Goal: Transaction & Acquisition: Download file/media

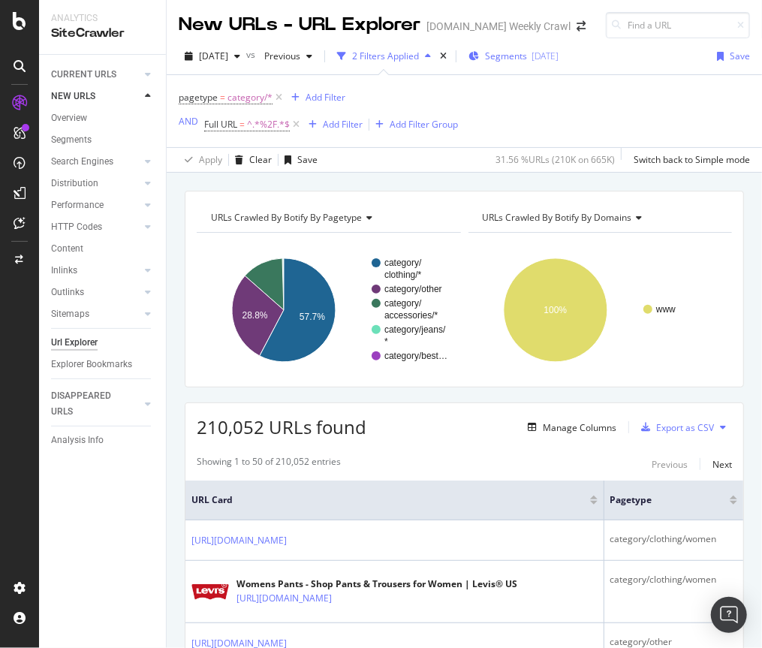
click at [527, 55] on span "Segments" at bounding box center [506, 56] width 42 height 13
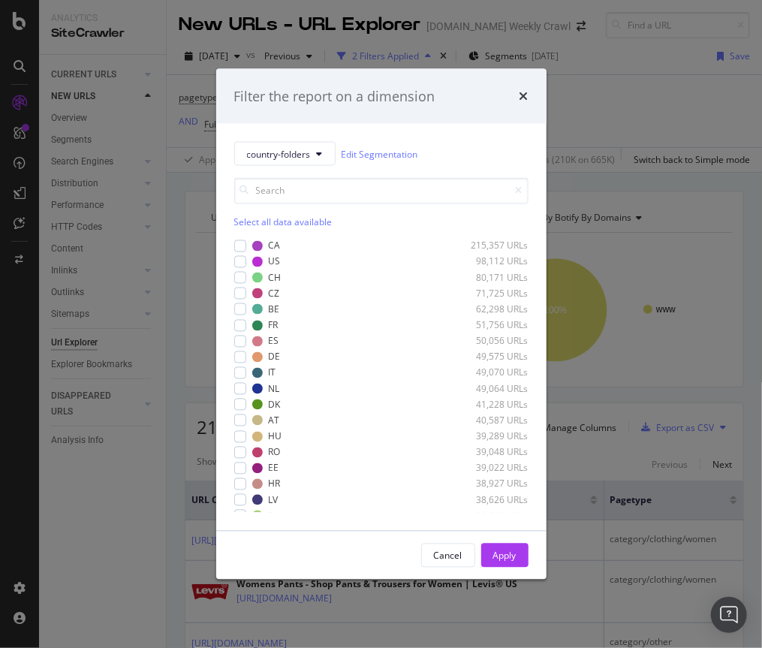
click at [597, 101] on div "Filter the report on a dimension country-folders Edit Segmentation Select all d…" at bounding box center [381, 324] width 762 height 648
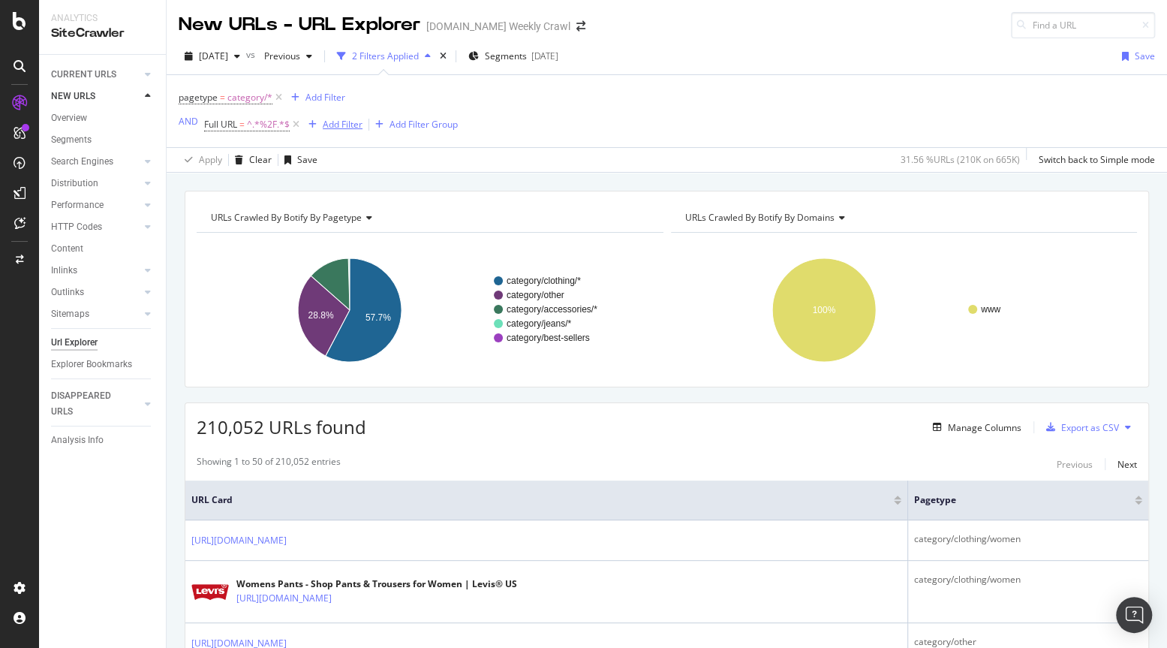
click at [349, 126] on div "Add Filter" at bounding box center [343, 124] width 40 height 13
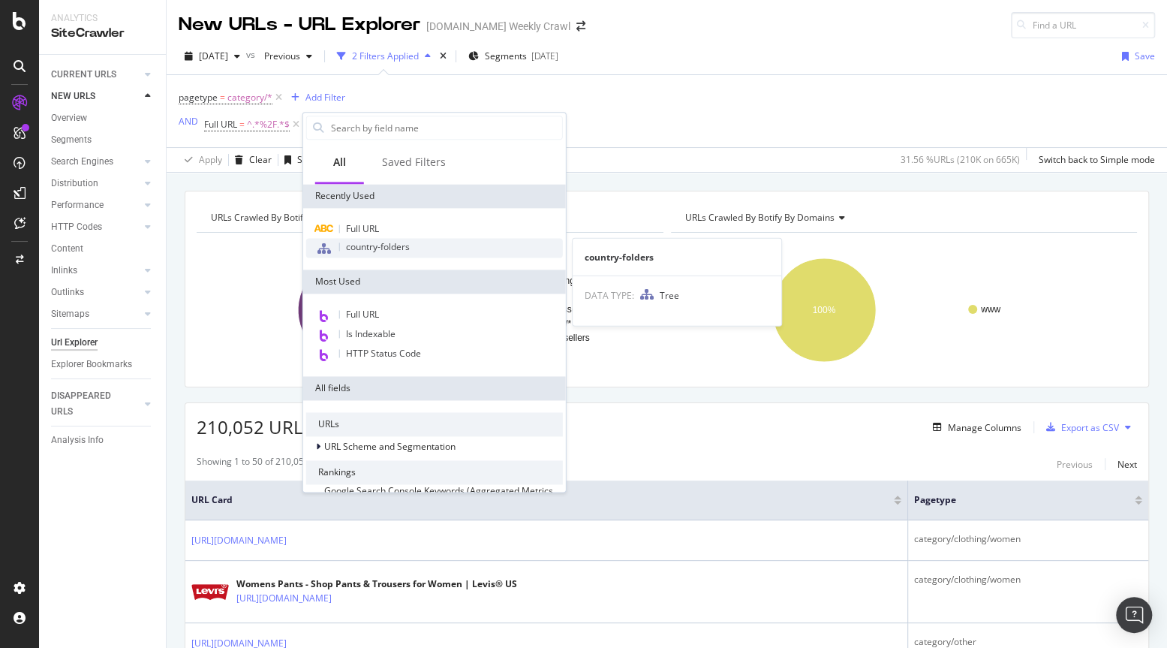
click at [373, 242] on span "country-folders" at bounding box center [378, 246] width 64 height 13
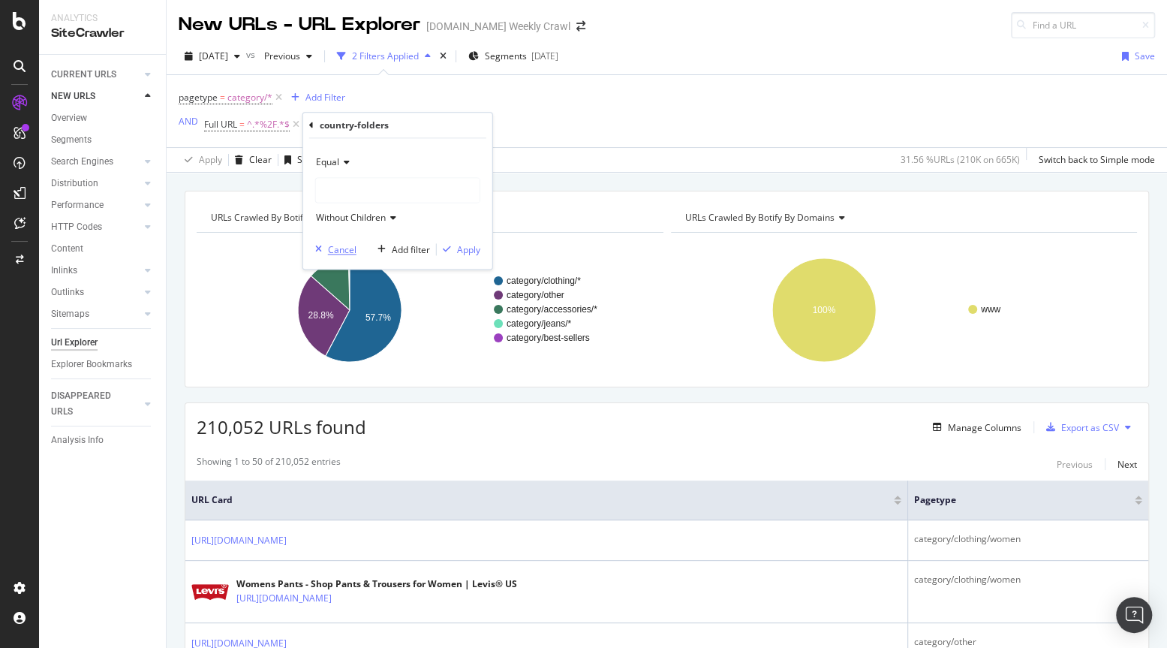
click at [339, 254] on div "Cancel" at bounding box center [342, 249] width 29 height 13
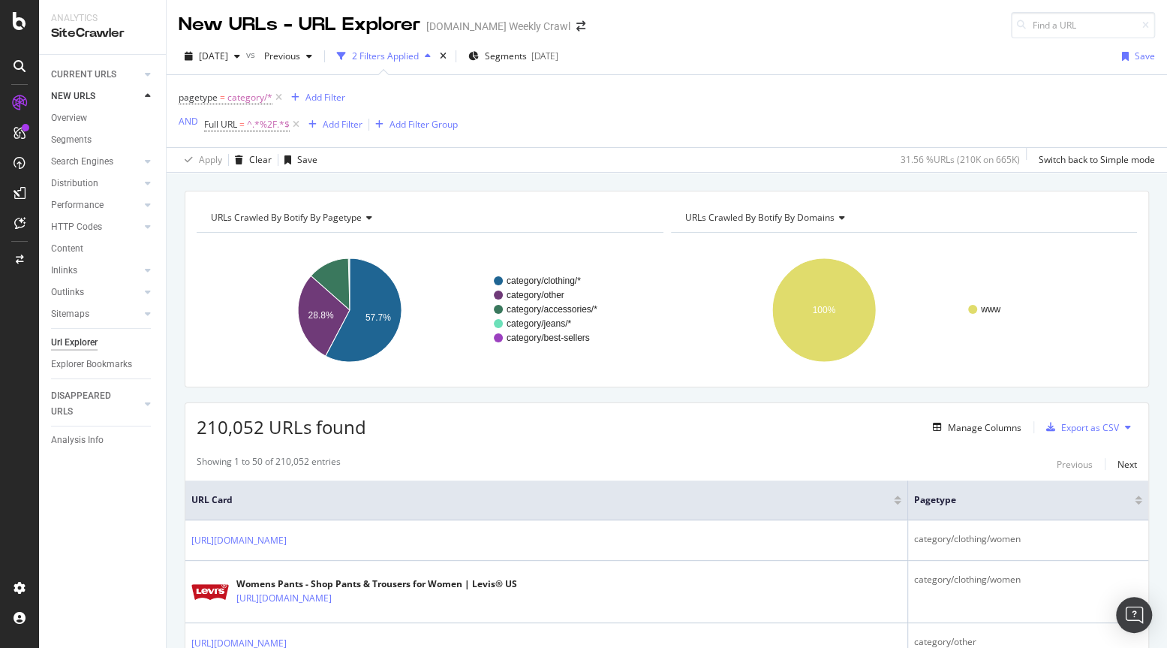
click at [480, 422] on div "210,052 URLs found Manage Columns Export as CSV" at bounding box center [666, 421] width 963 height 37
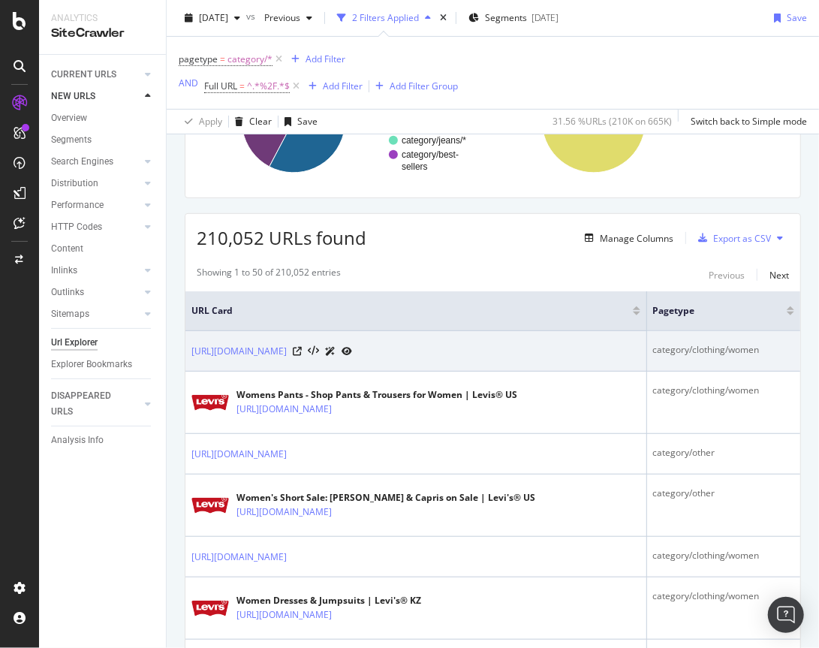
scroll to position [179, 0]
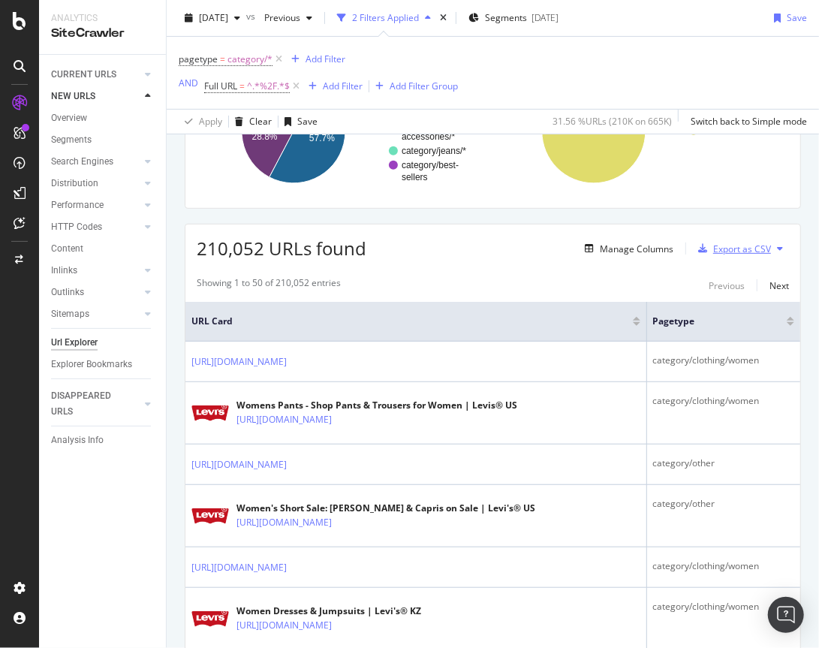
click at [745, 245] on div "Export as CSV" at bounding box center [742, 248] width 58 height 13
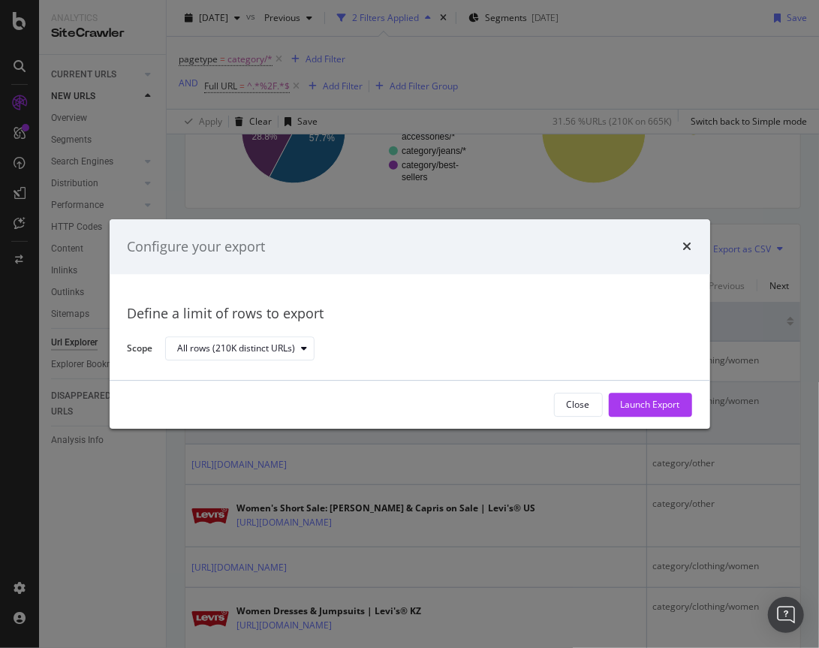
click at [657, 404] on div "Launch Export" at bounding box center [650, 405] width 59 height 13
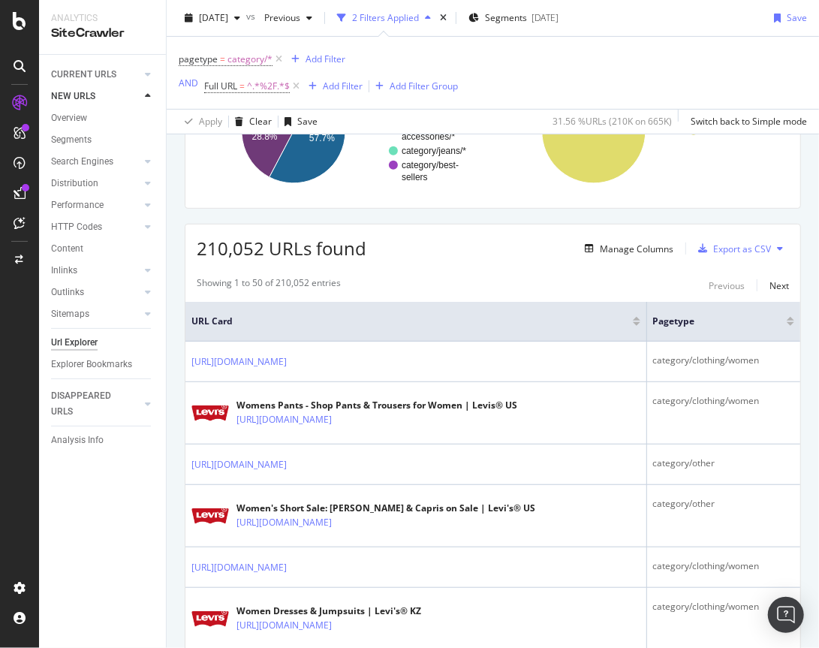
click at [23, 197] on icon at bounding box center [20, 193] width 12 height 12
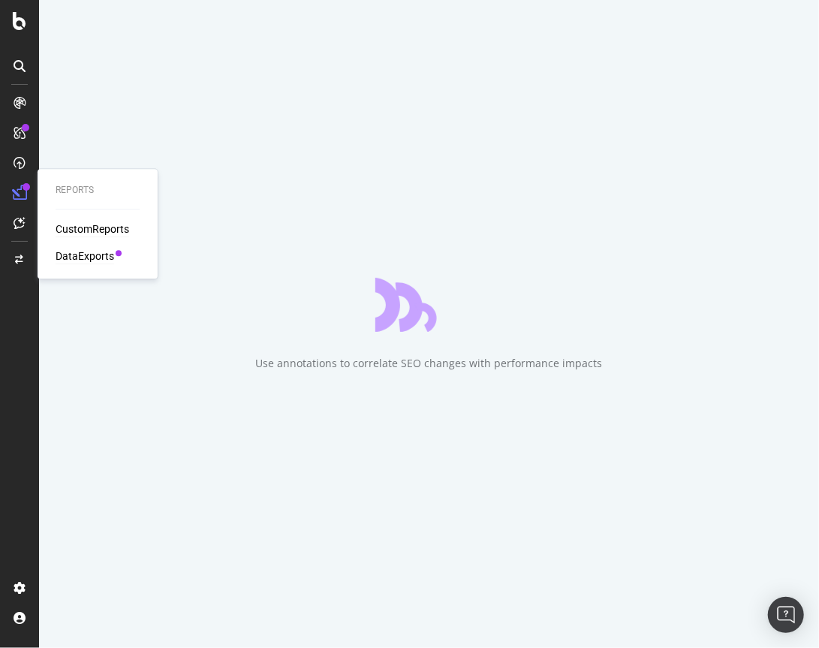
click at [76, 256] on div "DataExports" at bounding box center [85, 255] width 59 height 15
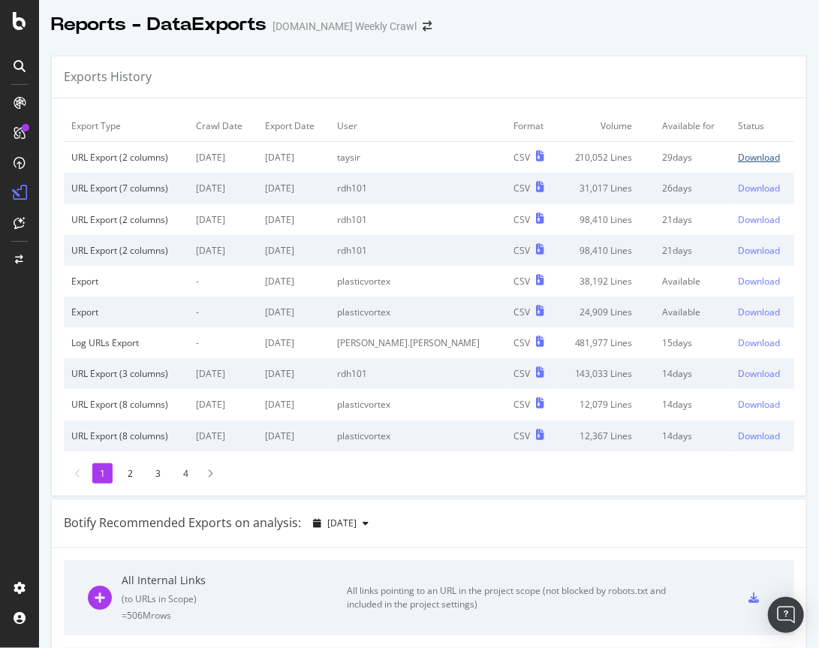
click at [750, 159] on div "Download" at bounding box center [759, 157] width 42 height 13
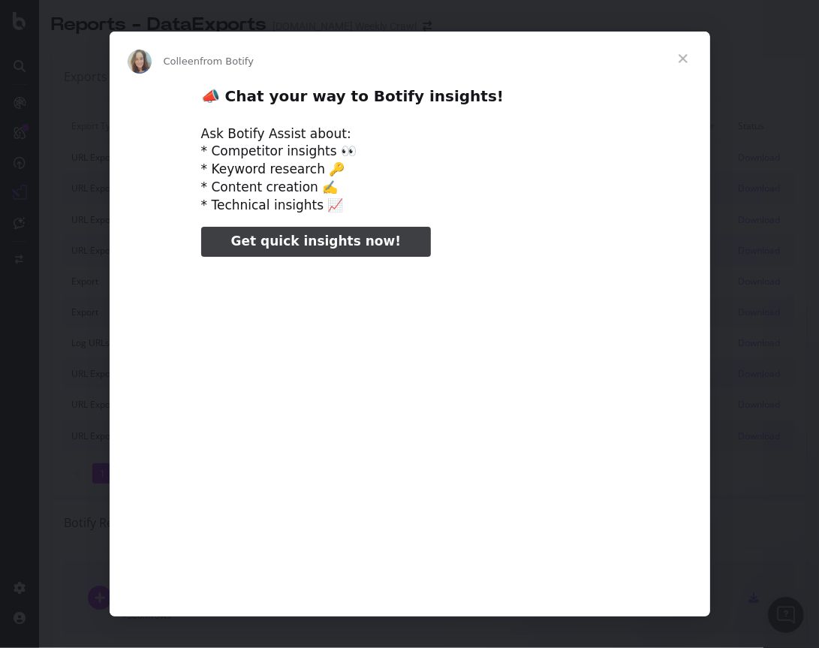
type input "3296666"
click at [682, 57] on span "Close" at bounding box center [683, 59] width 54 height 54
